Goal: Book appointment/travel/reservation

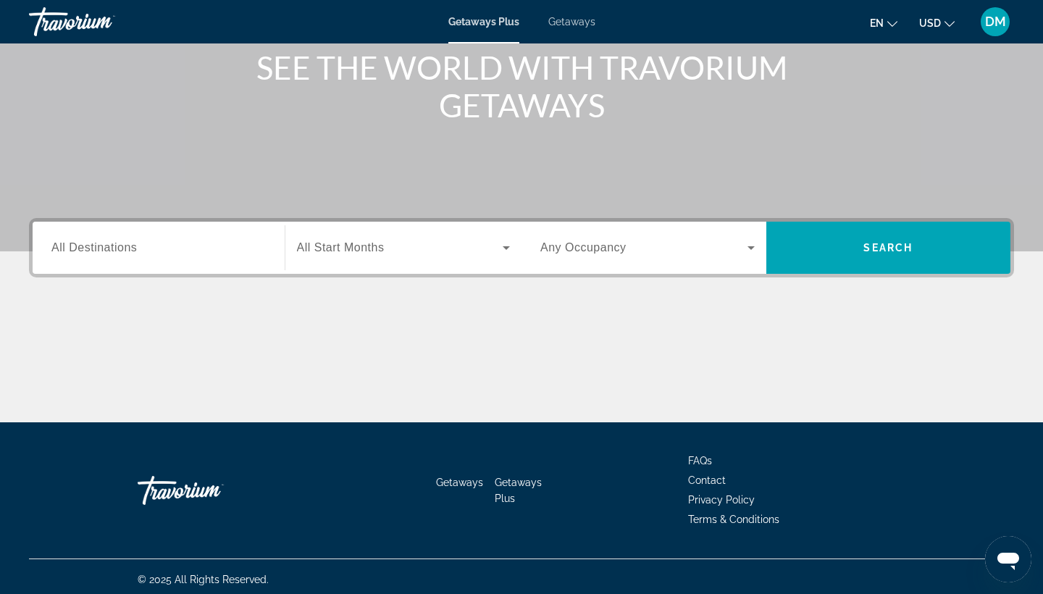
scroll to position [185, 0]
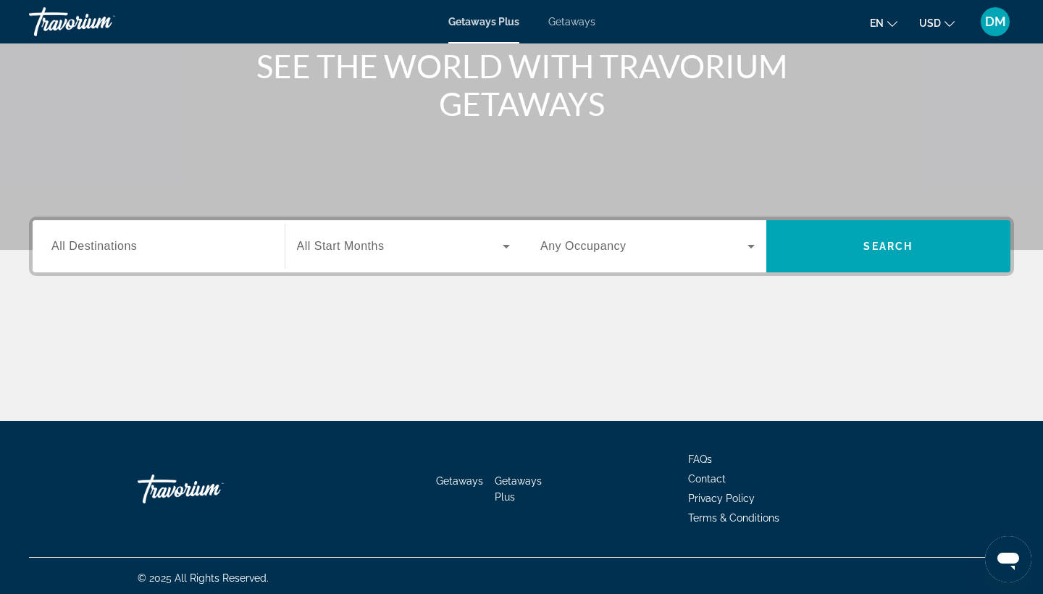
click at [199, 258] on div "Search widget" at bounding box center [158, 246] width 214 height 41
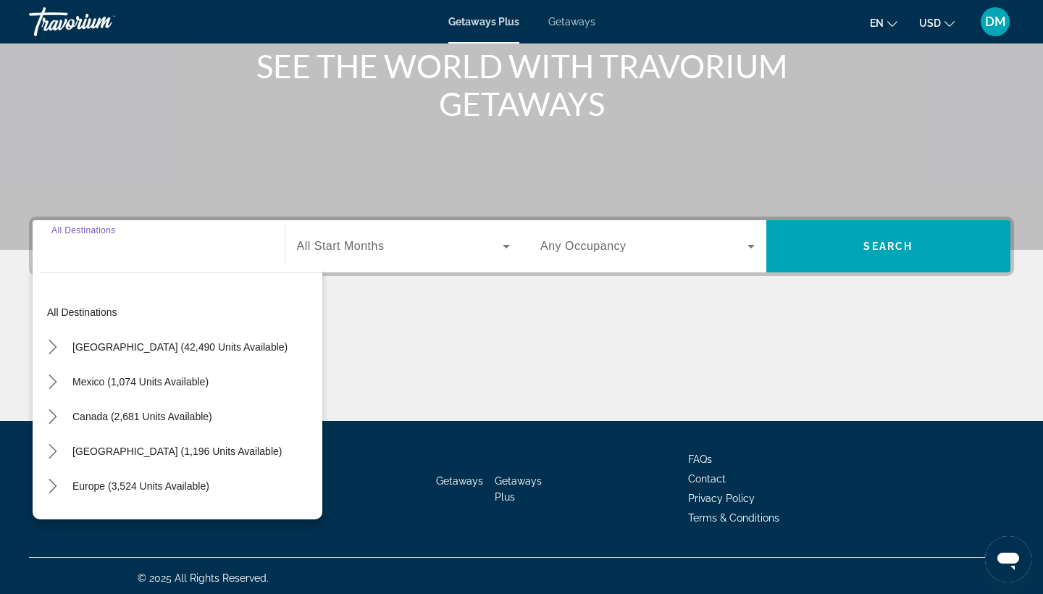
scroll to position [189, 0]
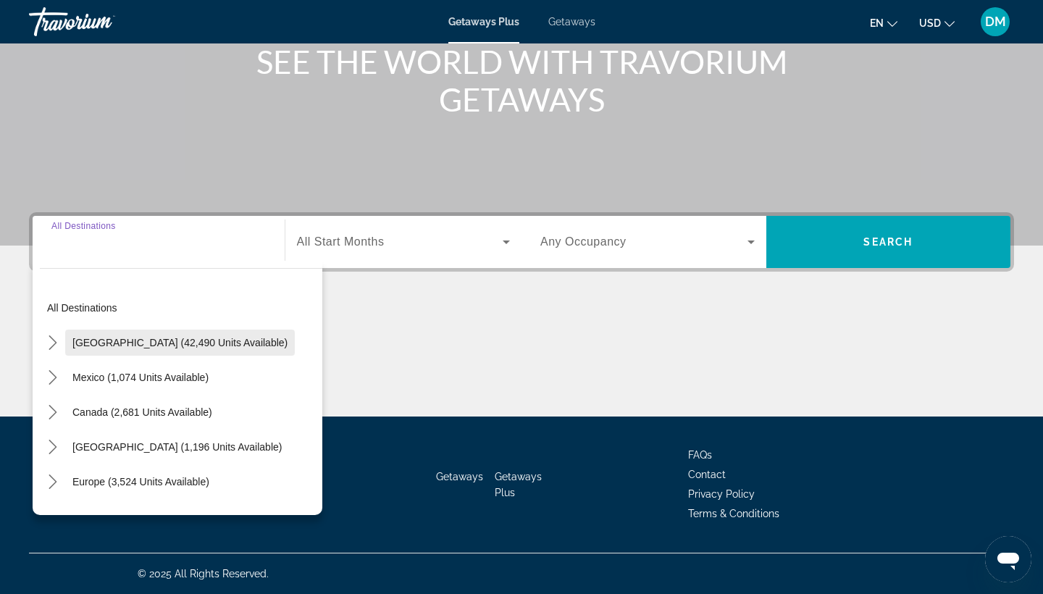
click at [167, 348] on span "Select destination: United States (42,490 units available)" at bounding box center [180, 342] width 230 height 35
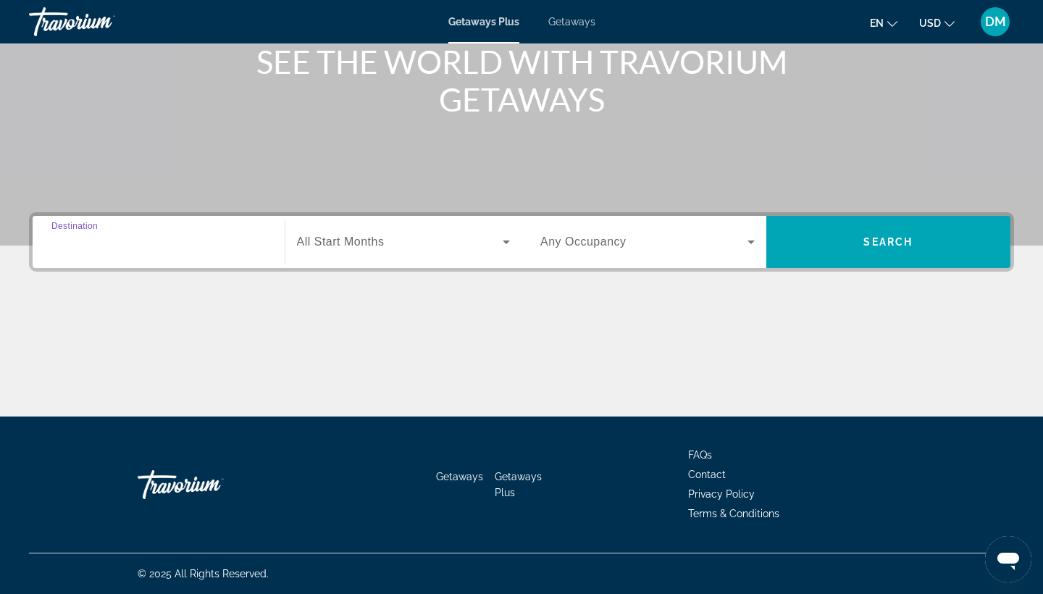
type input "**********"
click at [408, 246] on span "Search widget" at bounding box center [400, 241] width 206 height 17
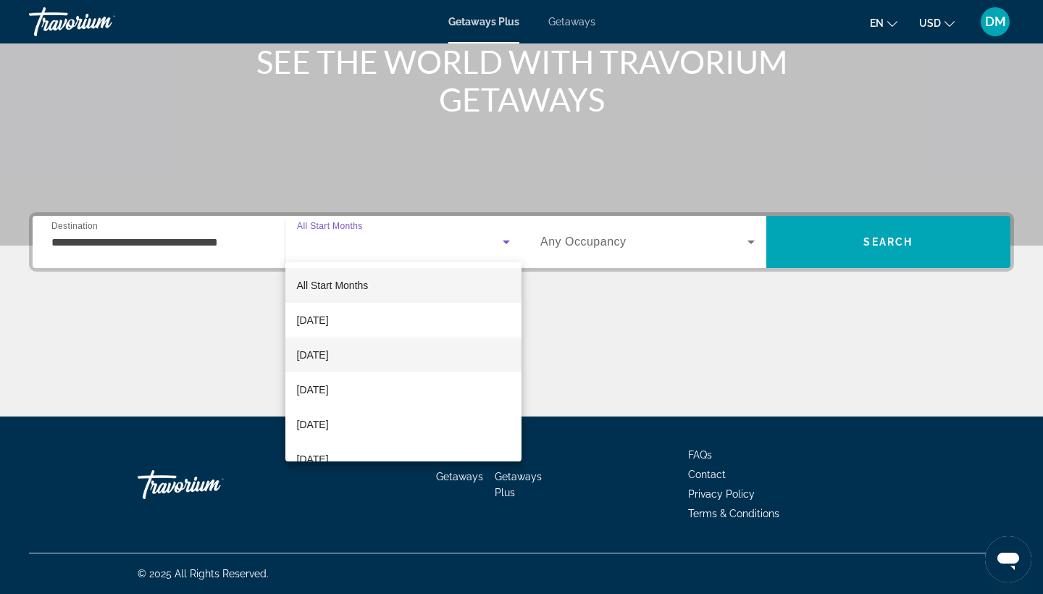
click at [401, 358] on mat-option "[DATE]" at bounding box center [403, 355] width 237 height 35
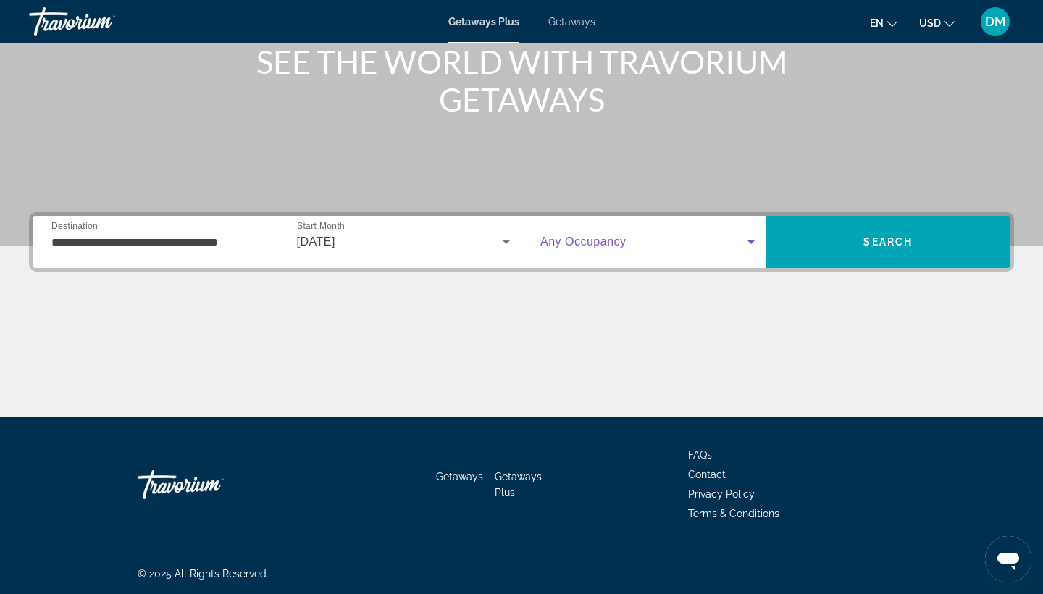
click at [688, 240] on span "Search widget" at bounding box center [643, 241] width 207 height 17
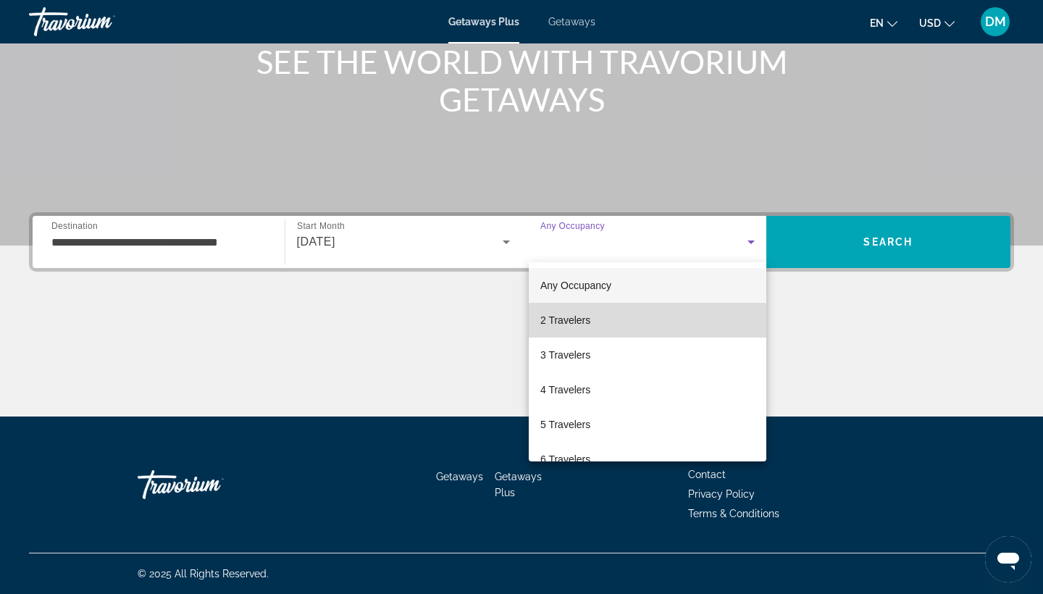
click at [622, 322] on mat-option "2 Travelers" at bounding box center [648, 320] width 238 height 35
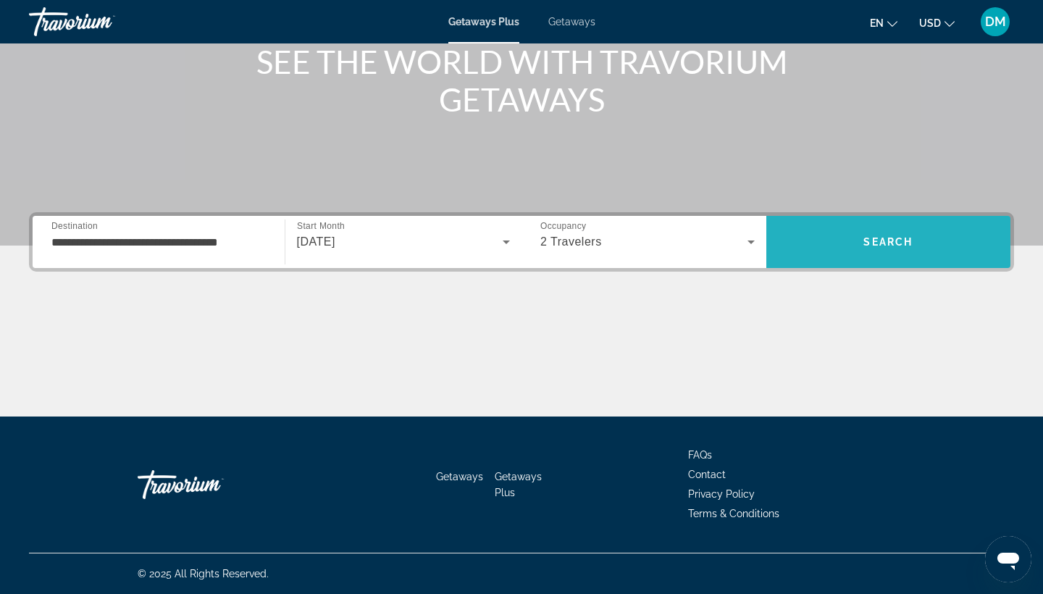
click at [902, 248] on span "Search" at bounding box center [888, 242] width 245 height 35
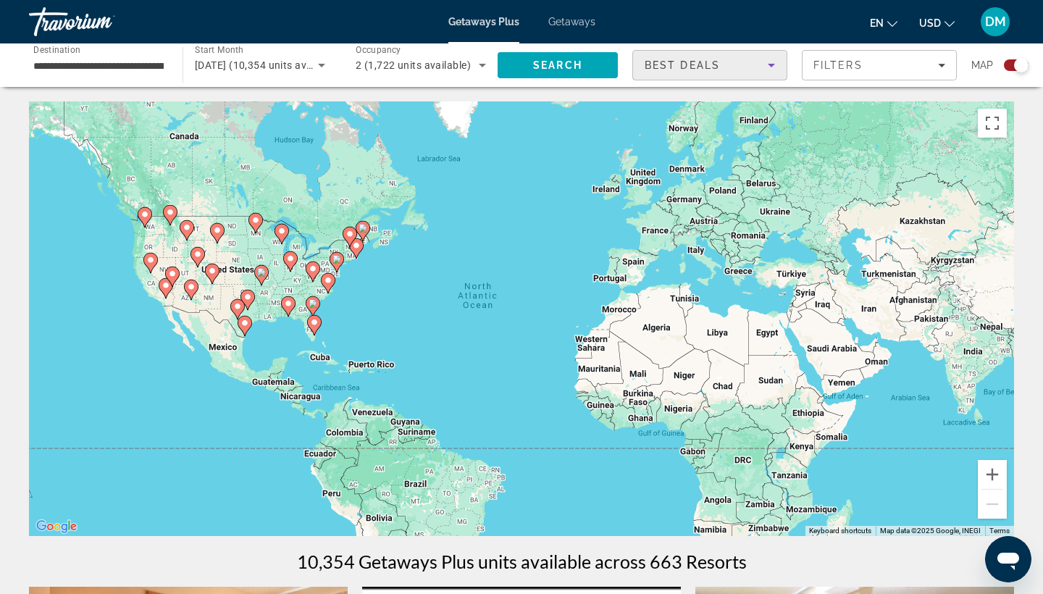
click at [772, 66] on icon "Sort by" at bounding box center [771, 66] width 7 height 4
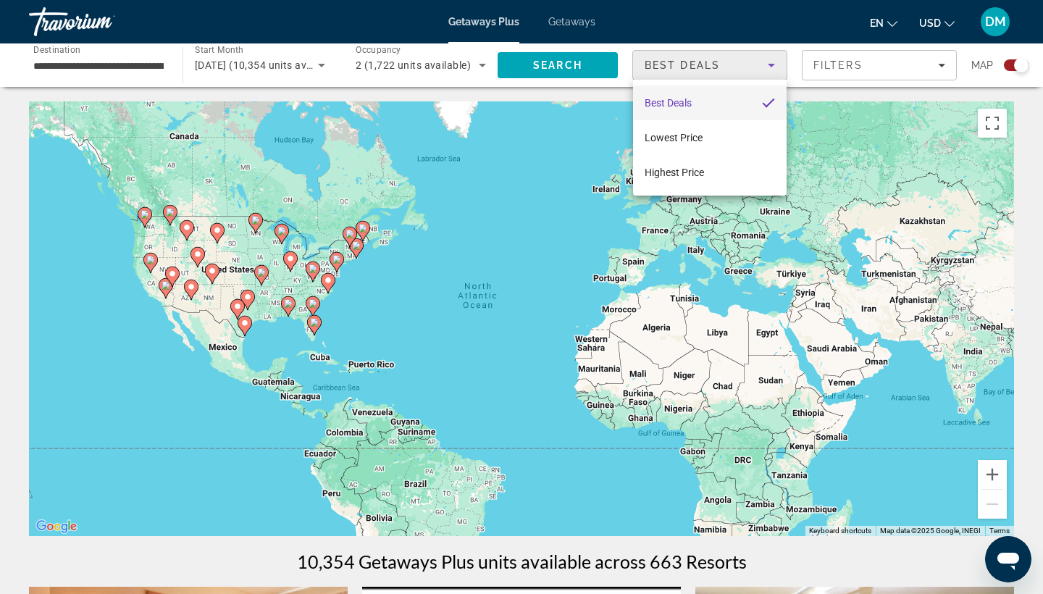
click at [915, 67] on div at bounding box center [521, 297] width 1043 height 594
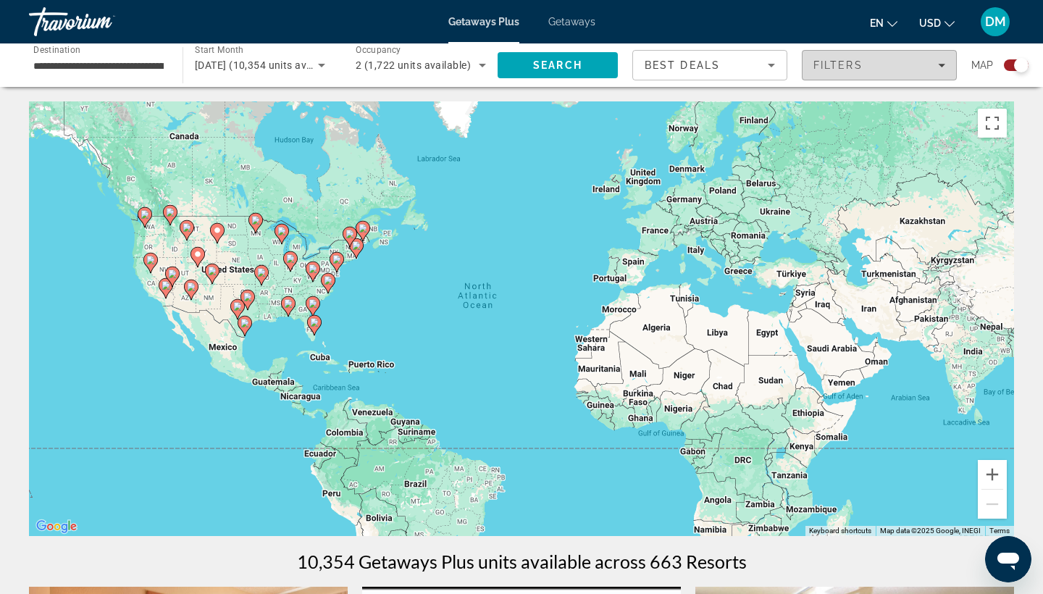
click at [915, 67] on icon "Filters" at bounding box center [941, 65] width 7 height 7
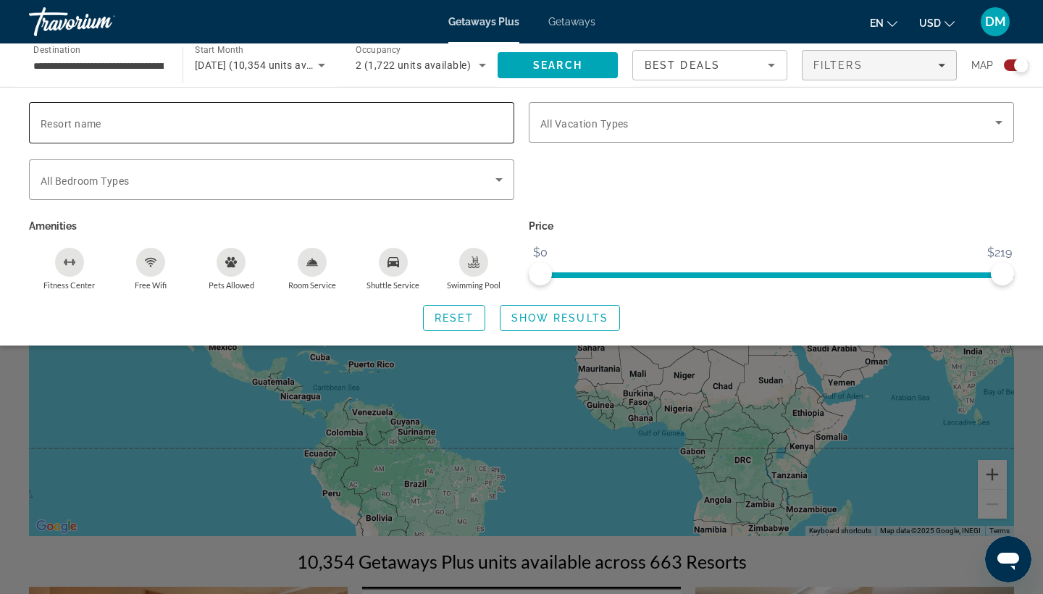
click at [362, 133] on div "Search widget" at bounding box center [272, 122] width 462 height 41
click at [753, 73] on div "Best Deals" at bounding box center [706, 64] width 123 height 17
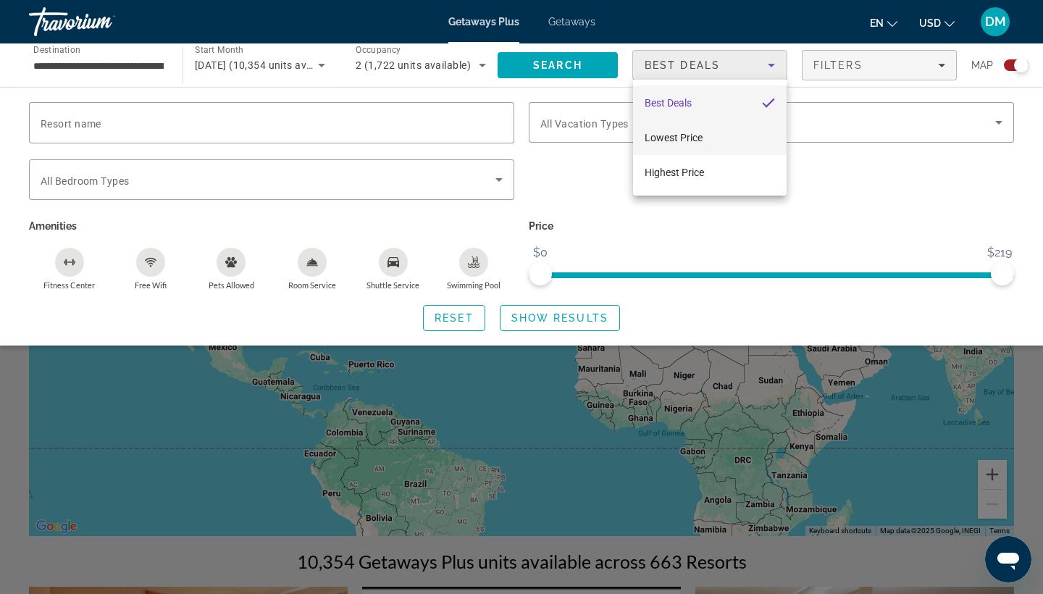
click at [747, 143] on mat-option "Lowest Price" at bounding box center [710, 137] width 154 height 35
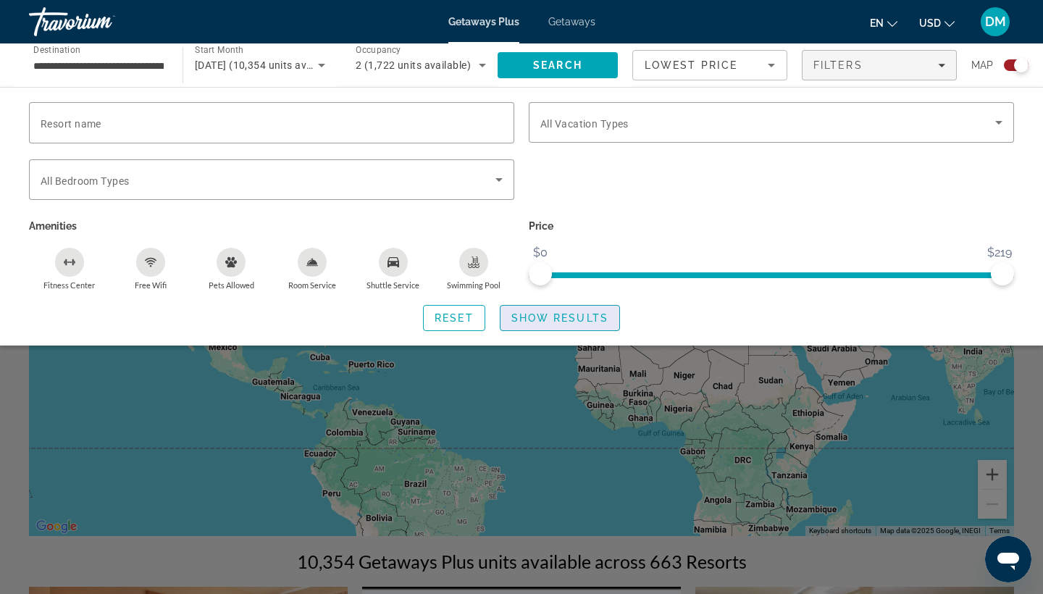
click at [587, 321] on span "Show Results" at bounding box center [559, 318] width 97 height 12
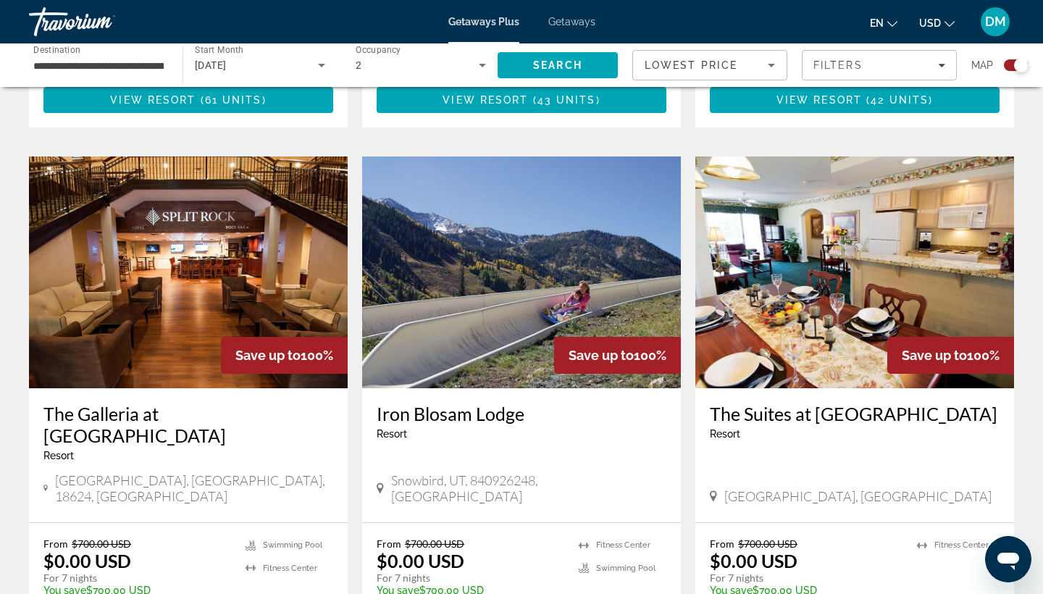
scroll to position [1473, 0]
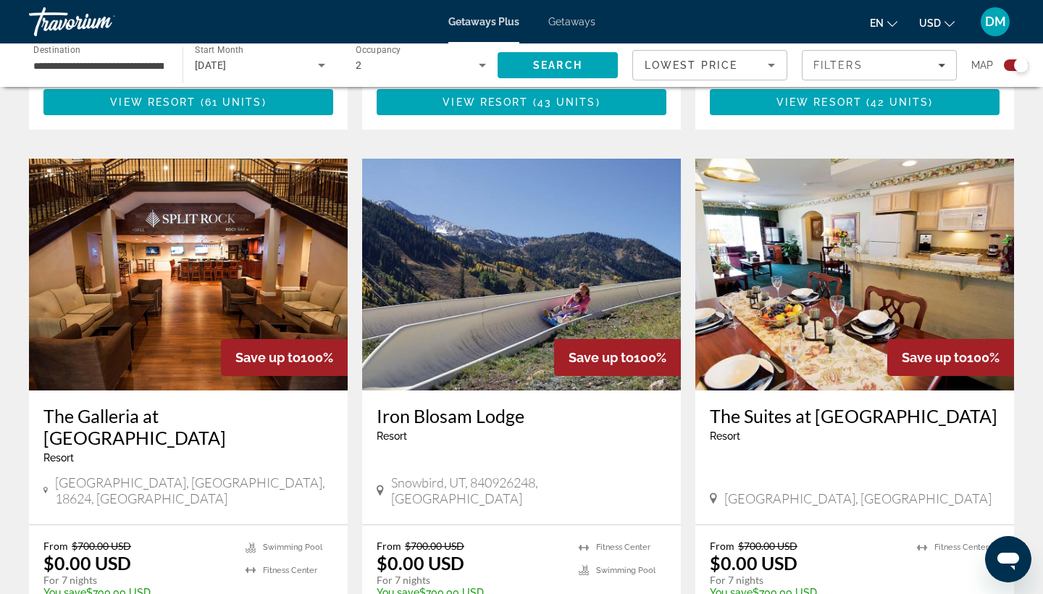
click at [175, 259] on img "Main content" at bounding box center [188, 275] width 319 height 232
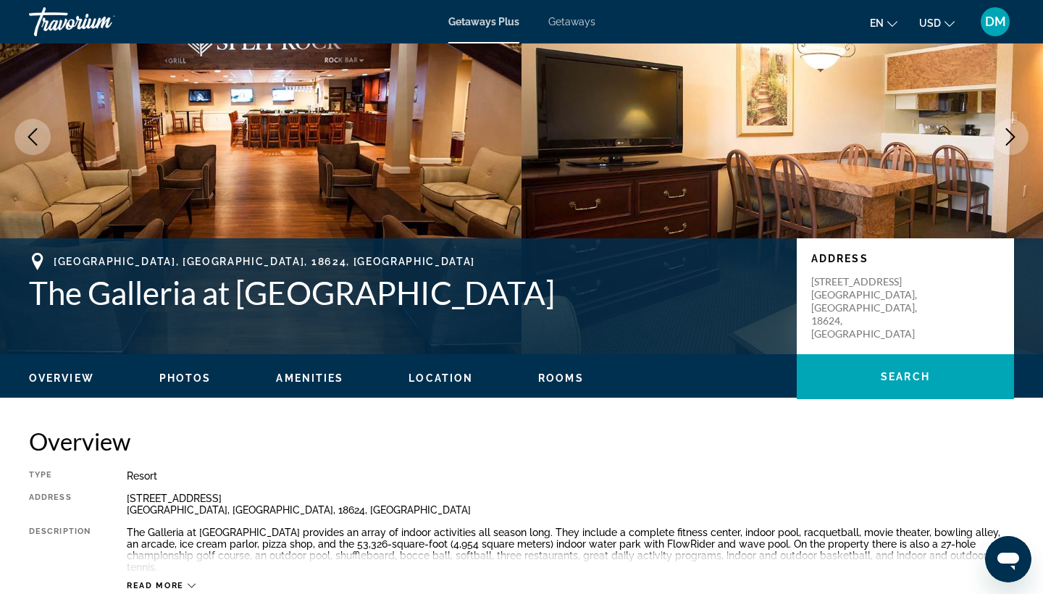
scroll to position [125, 0]
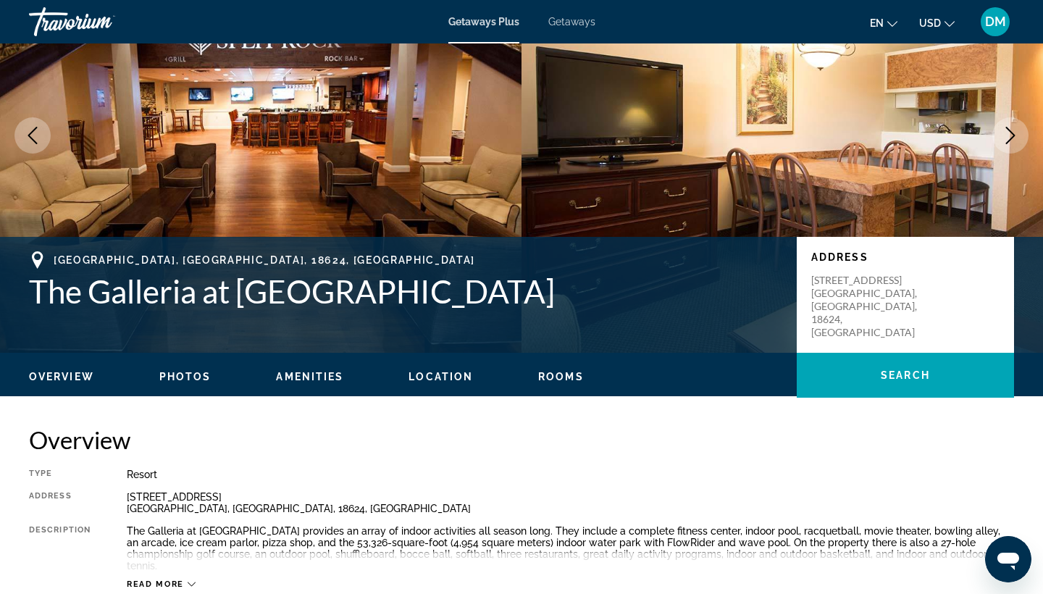
click at [189, 376] on span "Photos" at bounding box center [185, 377] width 52 height 12
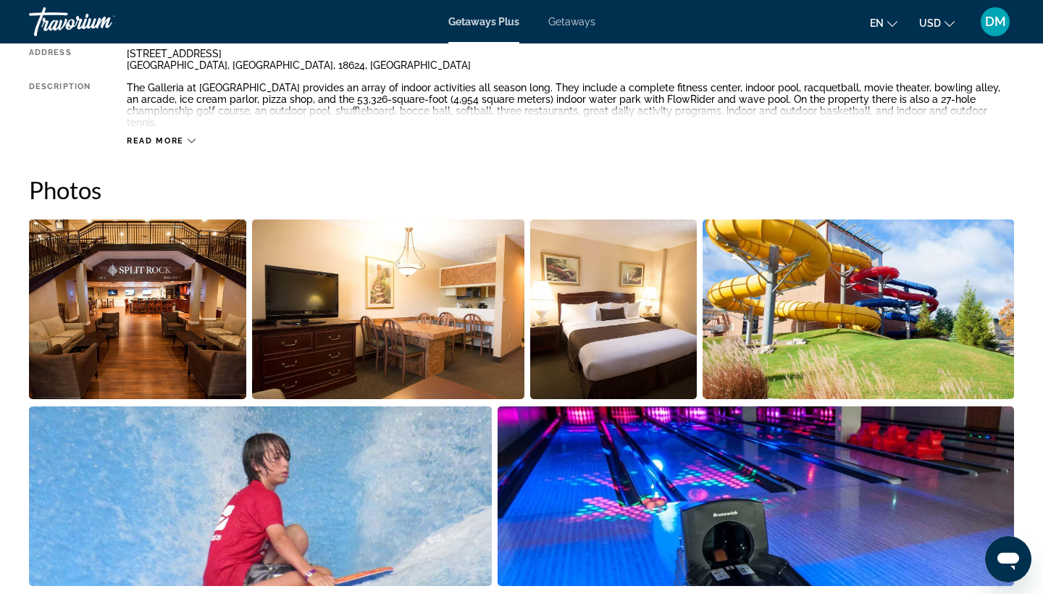
scroll to position [645, 0]
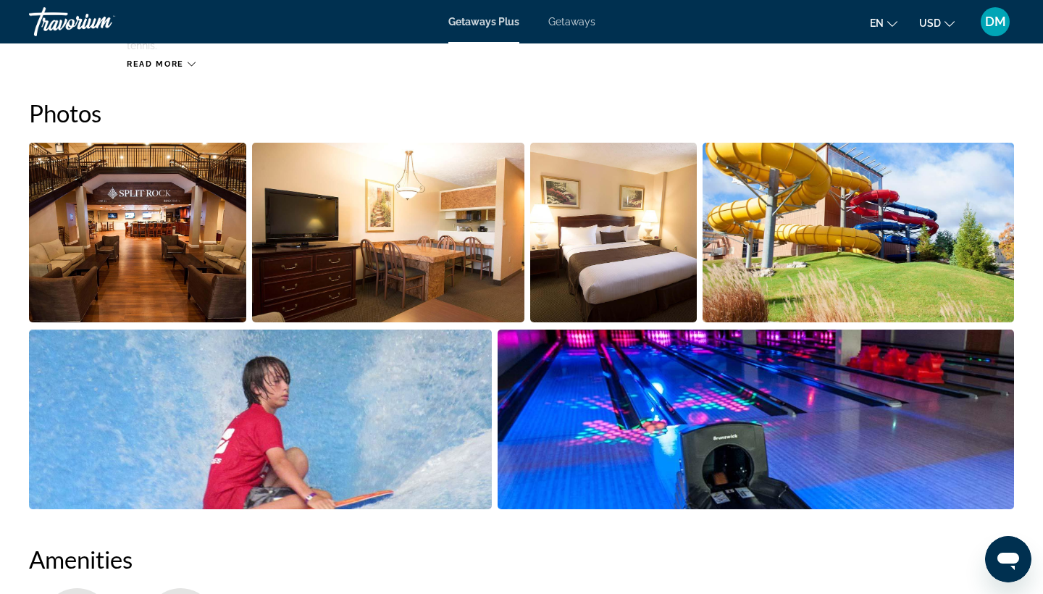
click at [562, 432] on img "Open full-screen image slider" at bounding box center [756, 420] width 517 height 180
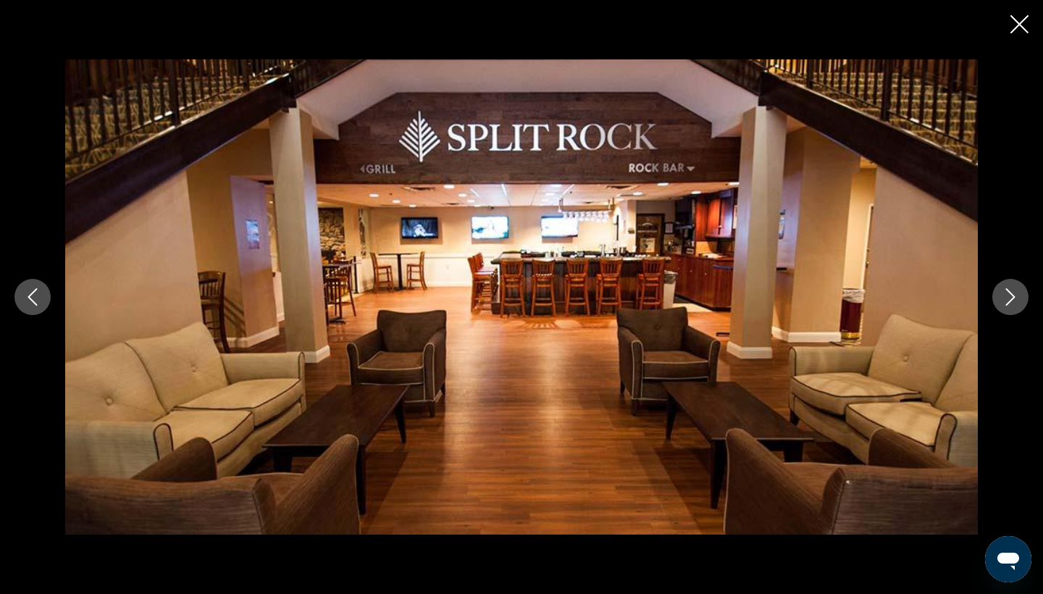
click at [915, 302] on icon "Next image" at bounding box center [1010, 296] width 9 height 17
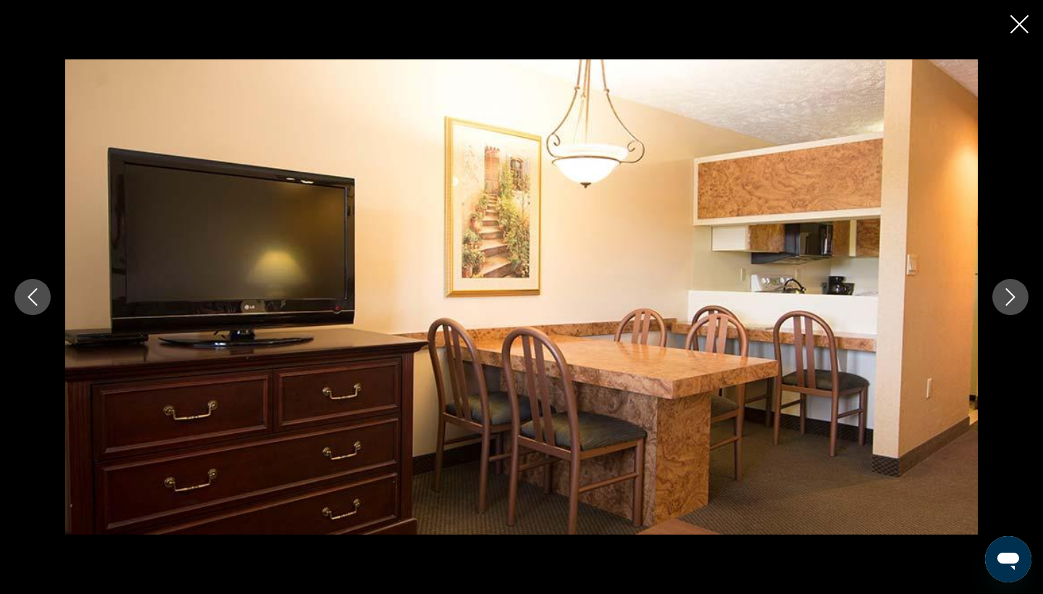
click at [915, 305] on icon "Next image" at bounding box center [1010, 296] width 17 height 17
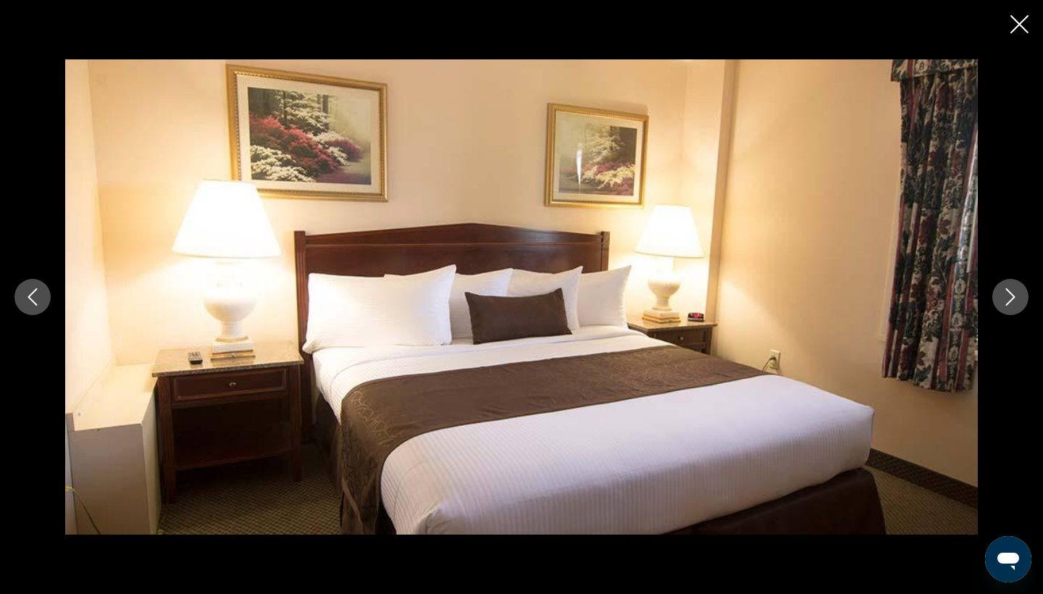
click at [915, 309] on button "Next image" at bounding box center [1010, 297] width 36 height 36
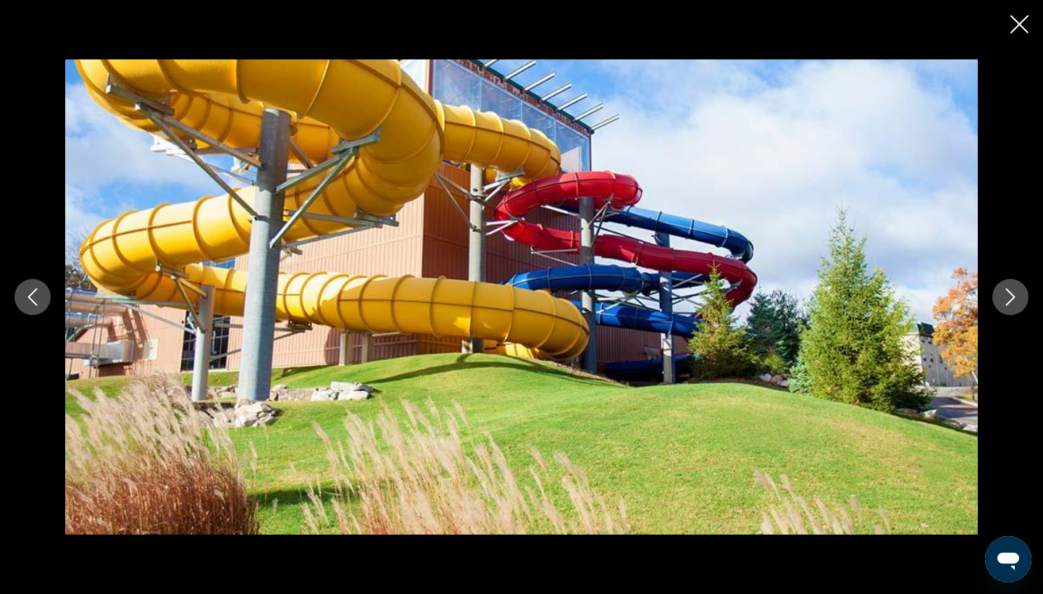
click at [915, 312] on button "Next image" at bounding box center [1010, 297] width 36 height 36
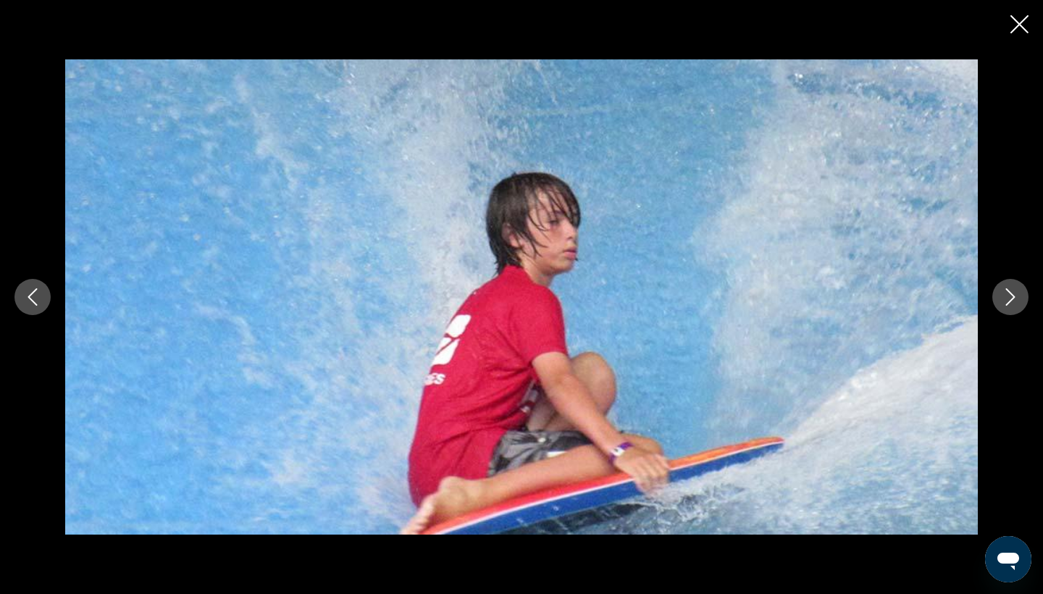
click at [915, 316] on div "prev next" at bounding box center [521, 296] width 1043 height 475
click at [915, 307] on button "Next image" at bounding box center [1010, 297] width 36 height 36
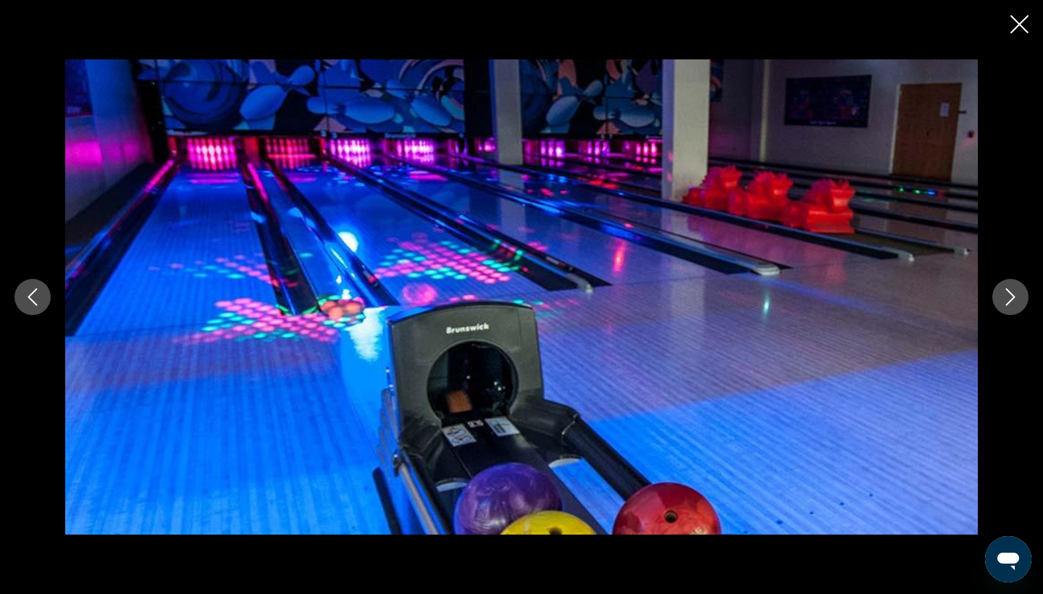
click at [915, 309] on button "Next image" at bounding box center [1010, 297] width 36 height 36
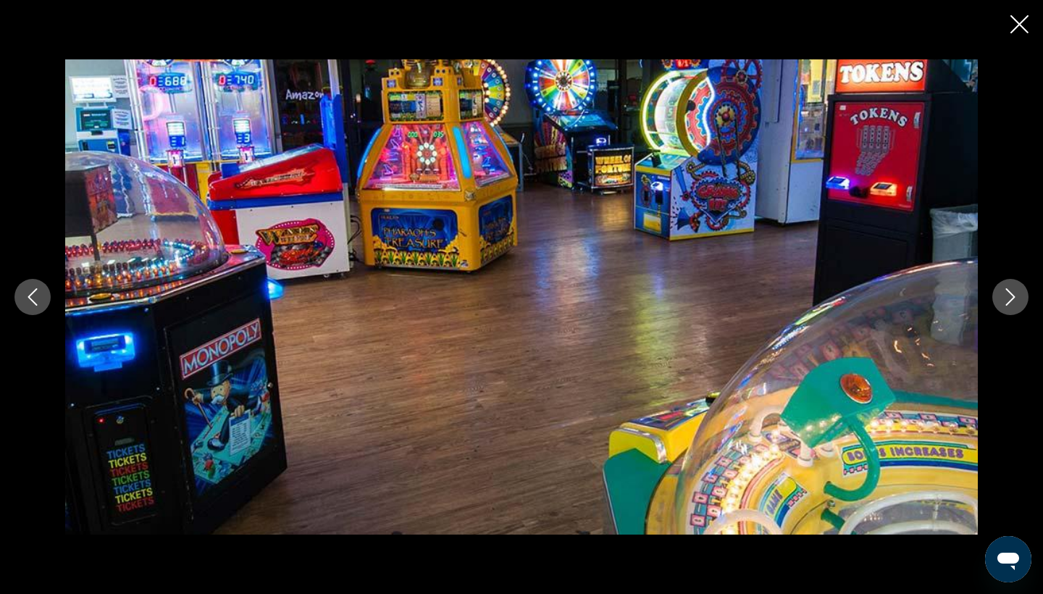
click at [915, 302] on icon "Next image" at bounding box center [1010, 296] width 17 height 17
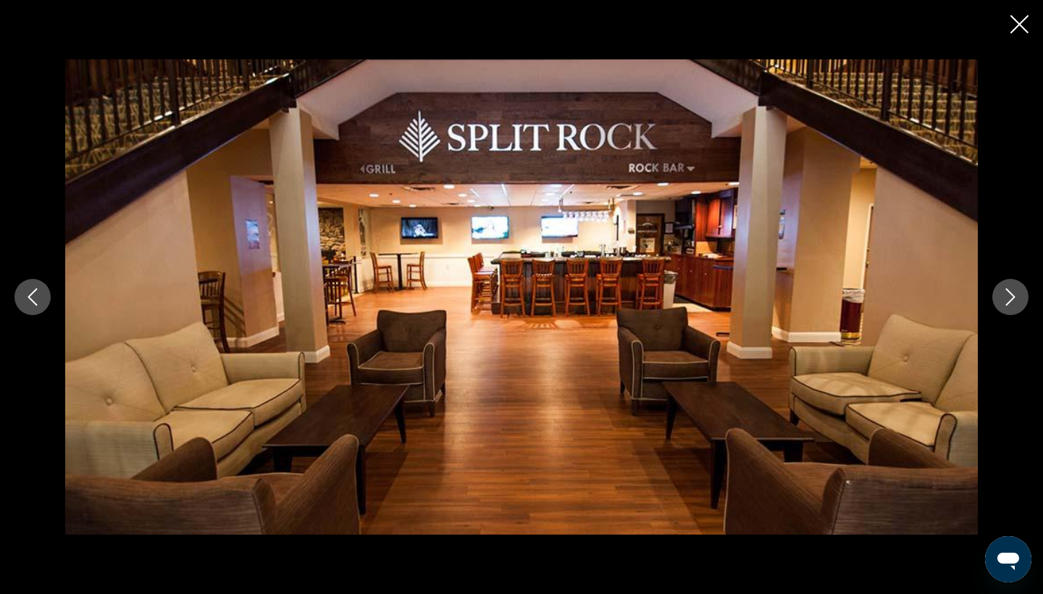
click at [915, 303] on icon "Next image" at bounding box center [1010, 296] width 17 height 17
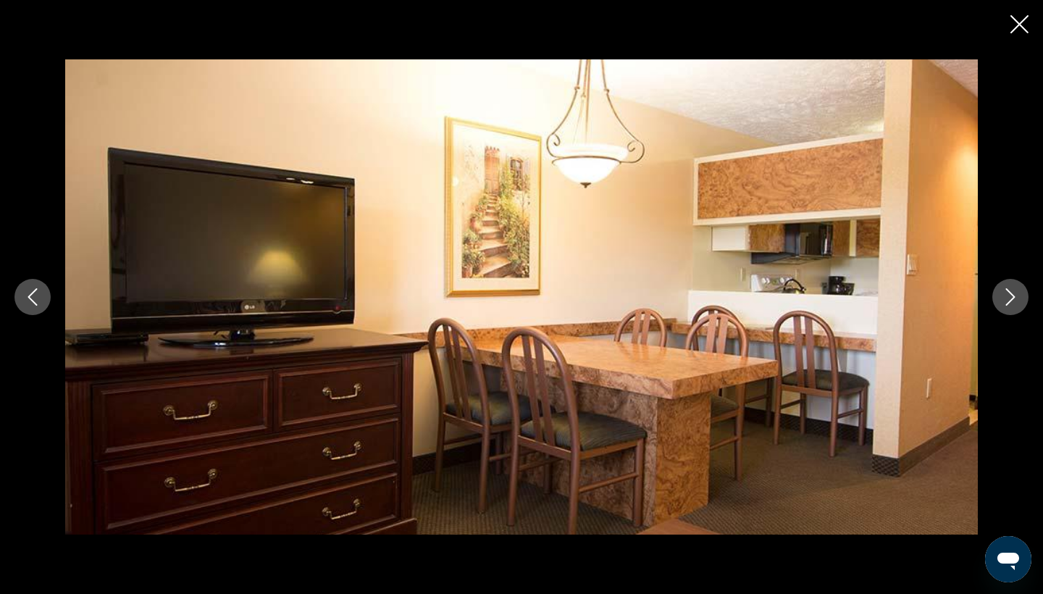
click at [915, 303] on icon "Next image" at bounding box center [1010, 296] width 17 height 17
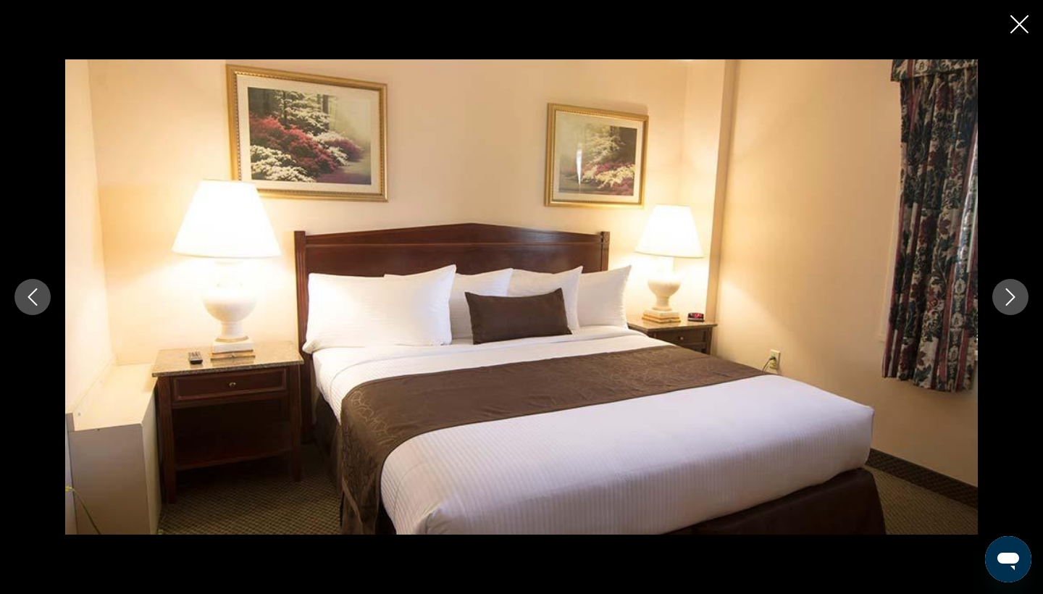
click at [915, 306] on button "Next image" at bounding box center [1010, 297] width 36 height 36
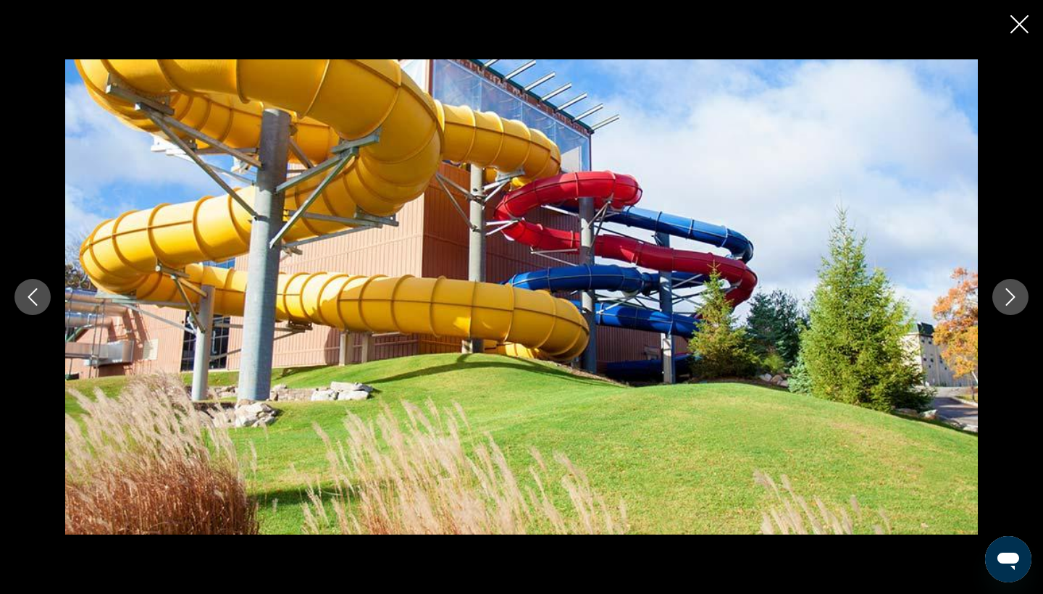
click at [915, 309] on button "Next image" at bounding box center [1010, 297] width 36 height 36
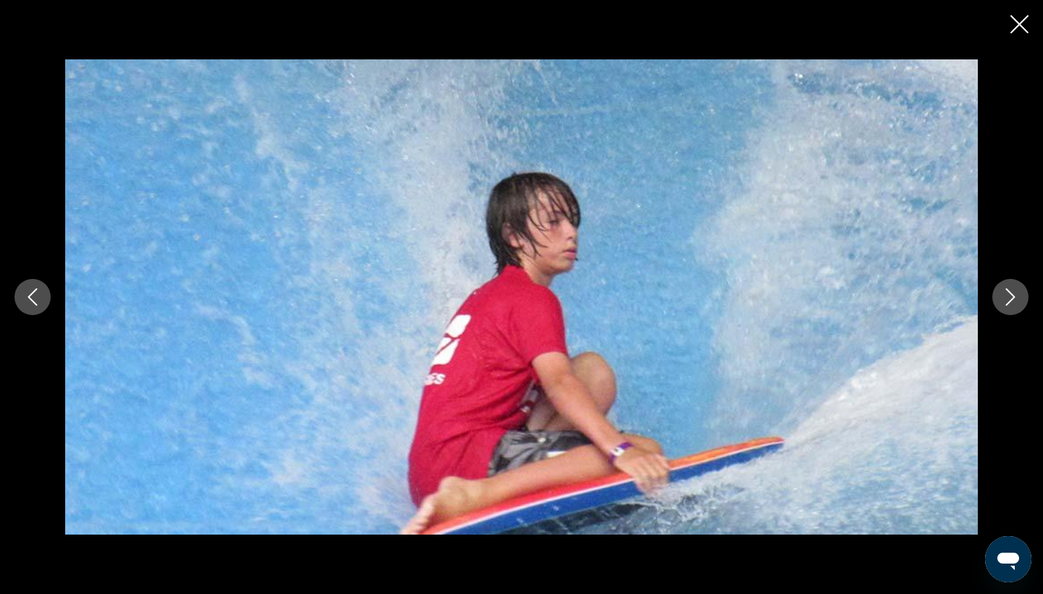
click at [915, 311] on button "Next image" at bounding box center [1010, 297] width 36 height 36
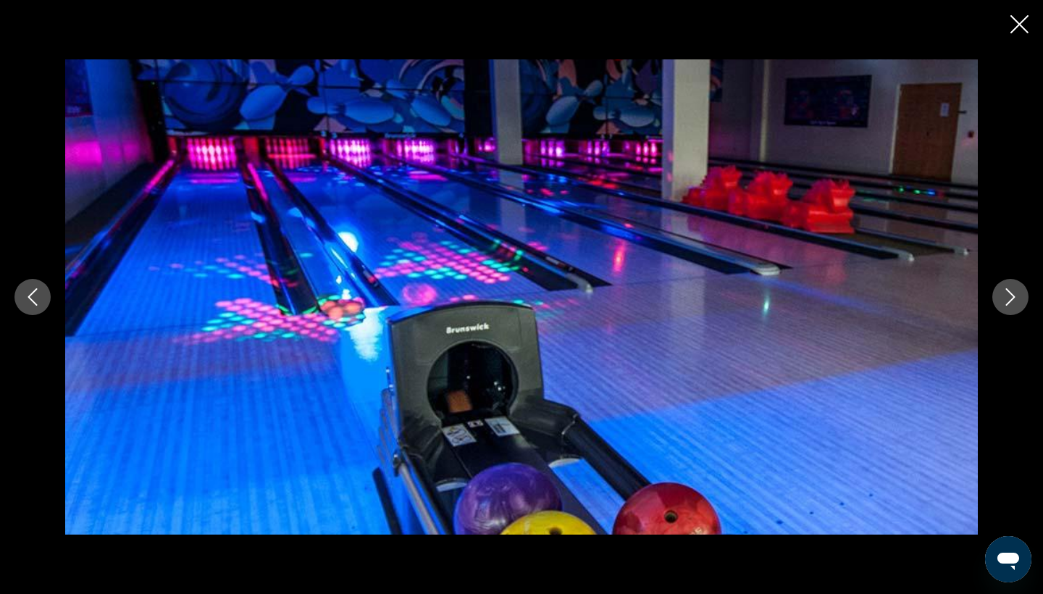
click at [915, 29] on icon "Close slideshow" at bounding box center [1019, 24] width 18 height 18
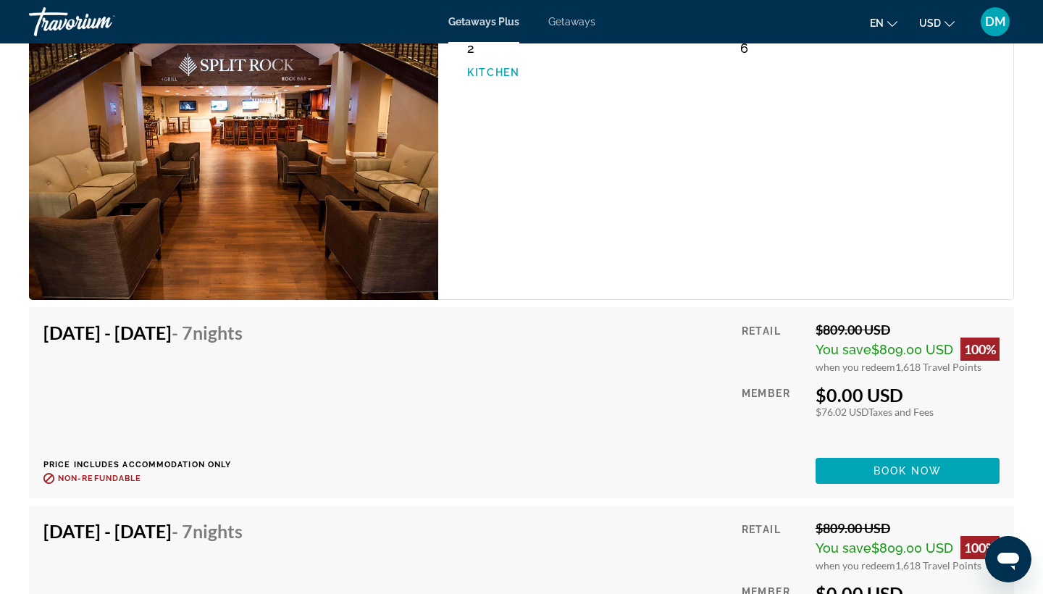
scroll to position [2758, 0]
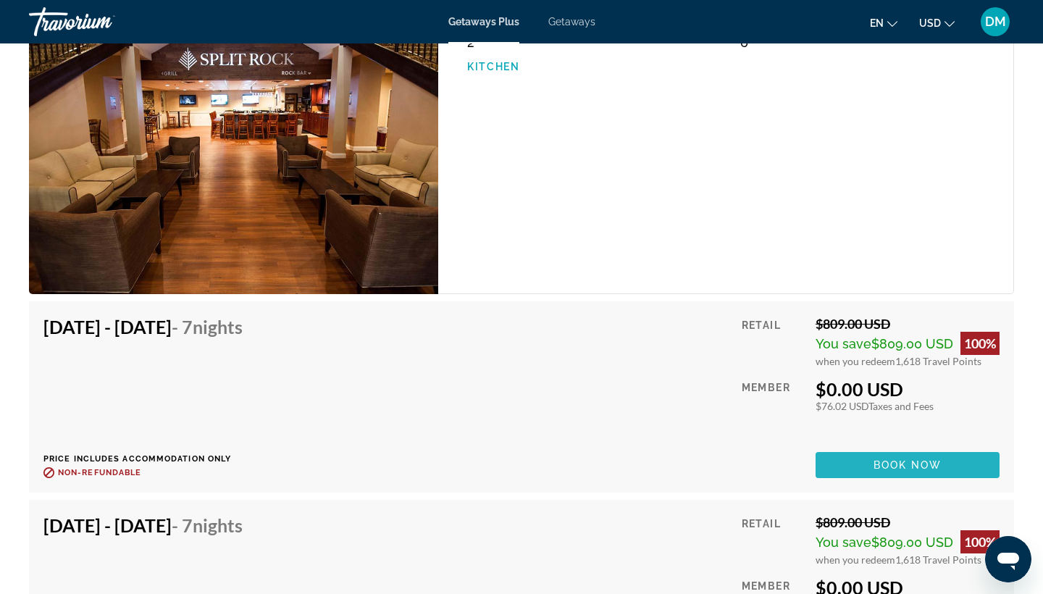
click at [915, 471] on span "Book now" at bounding box center [908, 465] width 69 height 12
